Goal: Information Seeking & Learning: Learn about a topic

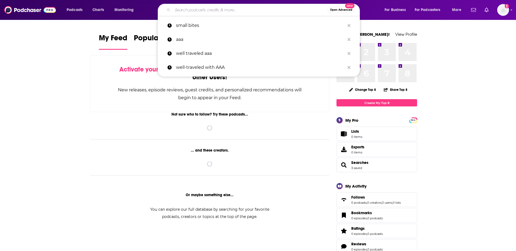
click at [231, 10] on input "Search podcasts, credits, & more..." at bounding box center [250, 10] width 155 height 9
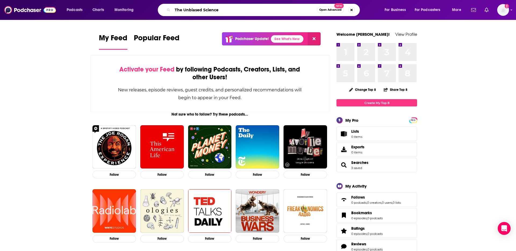
type input "The Unbiased Science"
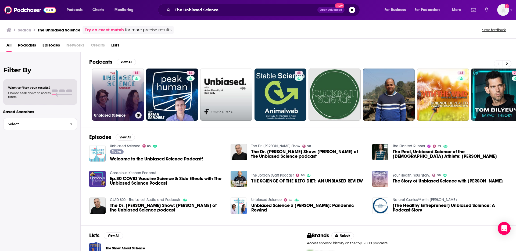
click at [123, 99] on link "65 Unbiased Science" at bounding box center [118, 95] width 52 height 52
